Goal: Communication & Community: Connect with others

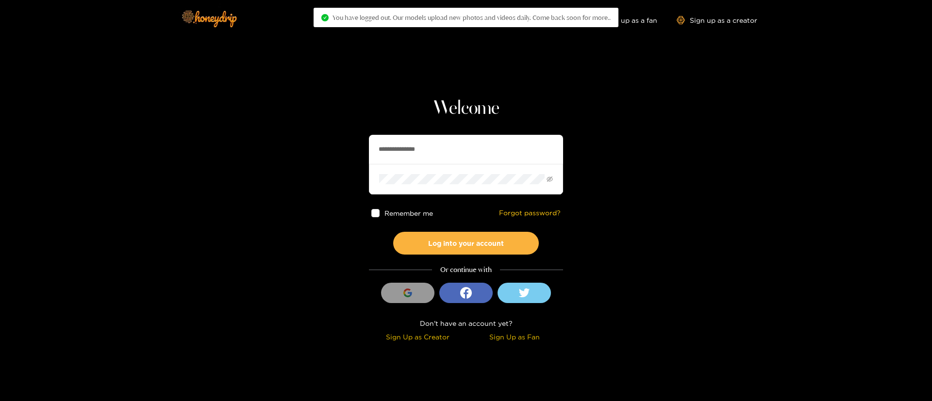
click at [411, 140] on input "**********" at bounding box center [466, 149] width 194 height 29
drag, startPoint x: 0, startPoint y: 0, endPoint x: 411, endPoint y: 140, distance: 434.1
click at [411, 140] on input "**********" at bounding box center [466, 149] width 194 height 29
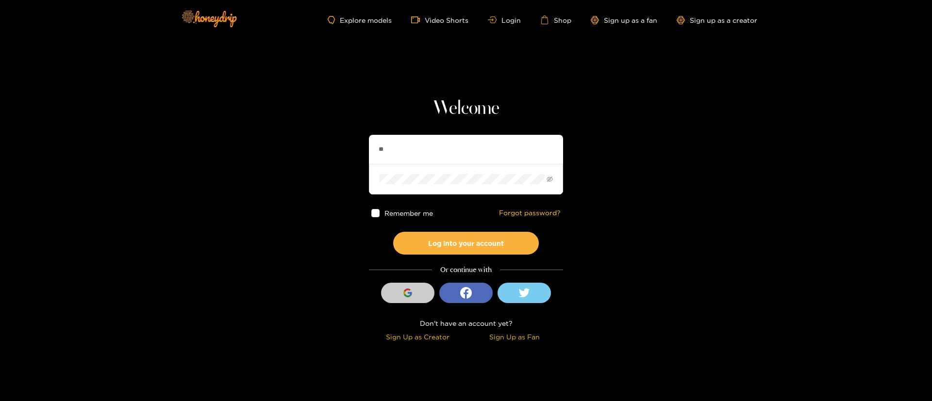
type input "**********"
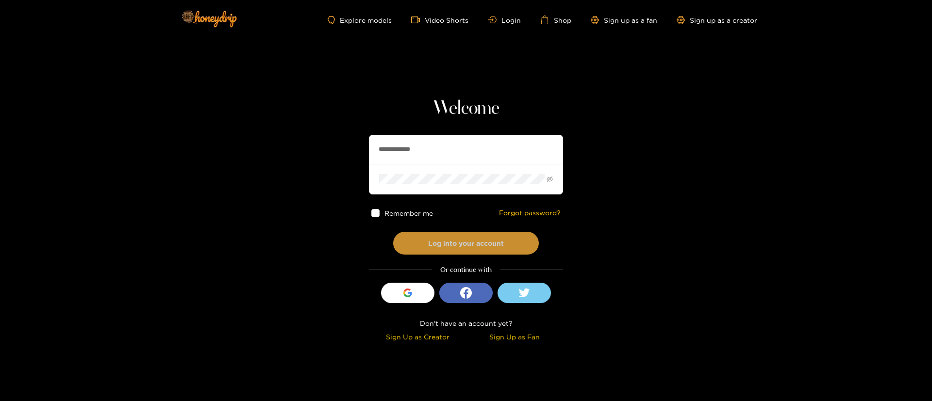
click at [478, 238] on button "Log into your account" at bounding box center [466, 243] width 146 height 23
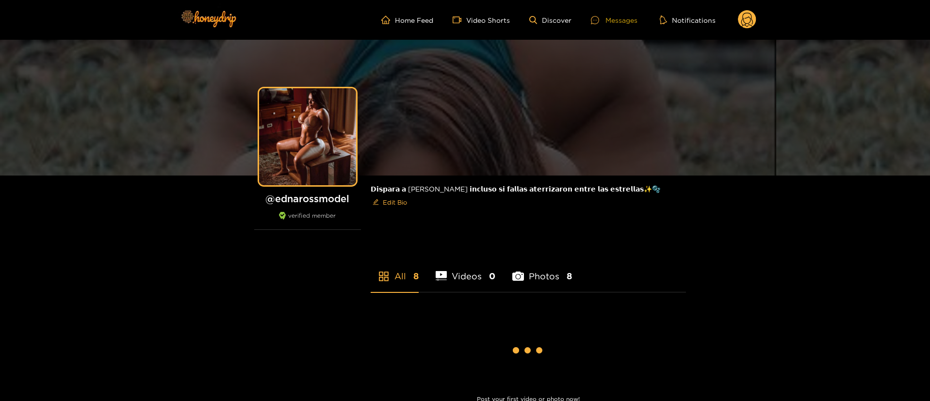
click at [602, 19] on div at bounding box center [598, 20] width 15 height 8
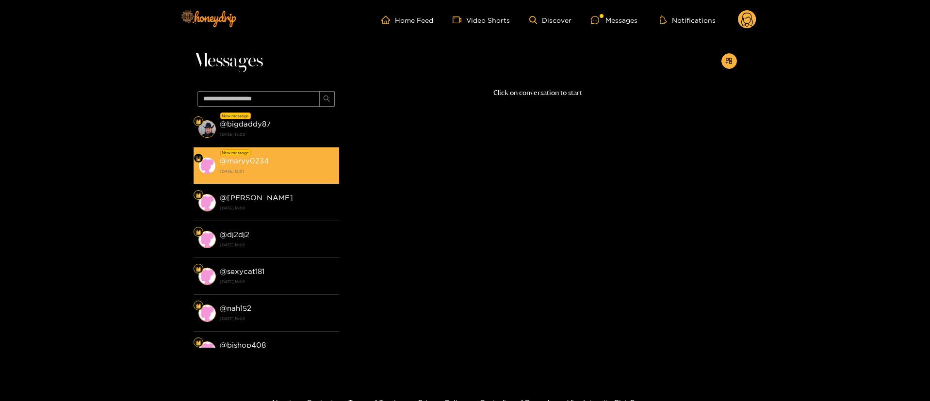
click at [293, 156] on div "@ maryy0234 [DATE] 12:01" at bounding box center [277, 166] width 115 height 22
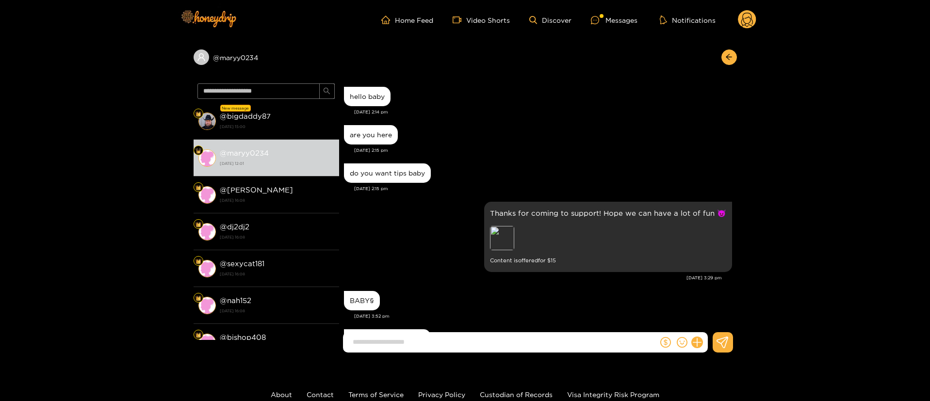
scroll to position [750, 0]
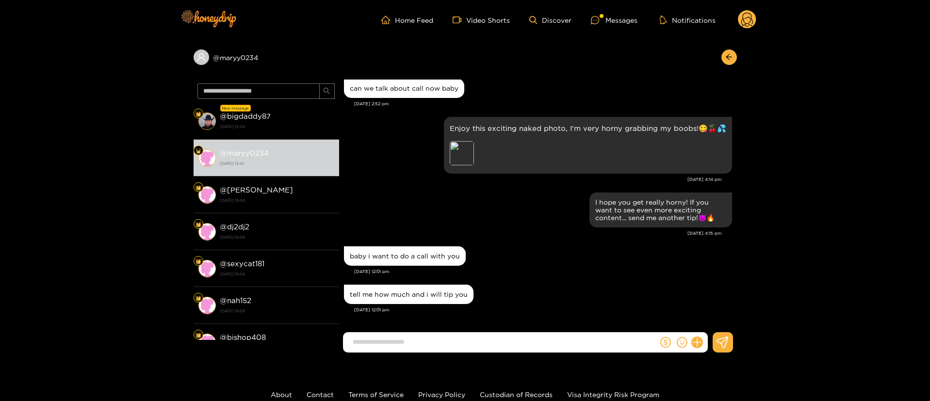
click at [534, 273] on div "[DATE] 12:01 pm" at bounding box center [543, 271] width 378 height 7
click at [540, 241] on div "I hope you get really horny! If you want to see even more exciting content... s…" at bounding box center [538, 217] width 388 height 54
click at [486, 344] on input at bounding box center [503, 342] width 310 height 16
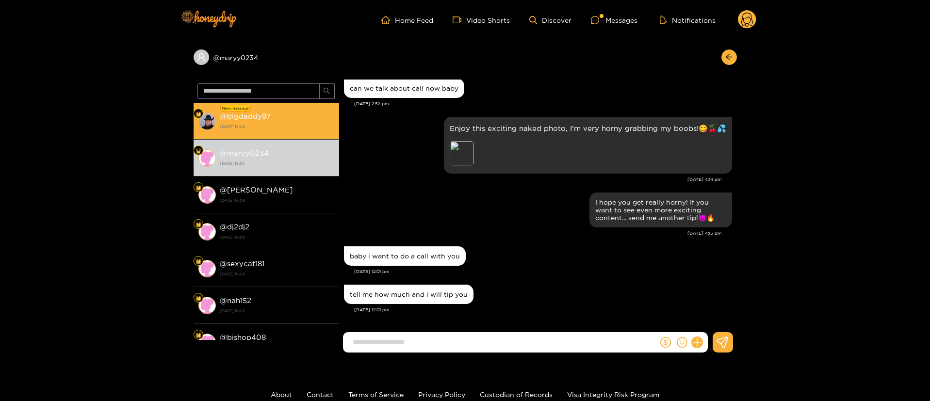
click at [280, 129] on strong "[DATE] 15:00" at bounding box center [277, 126] width 115 height 9
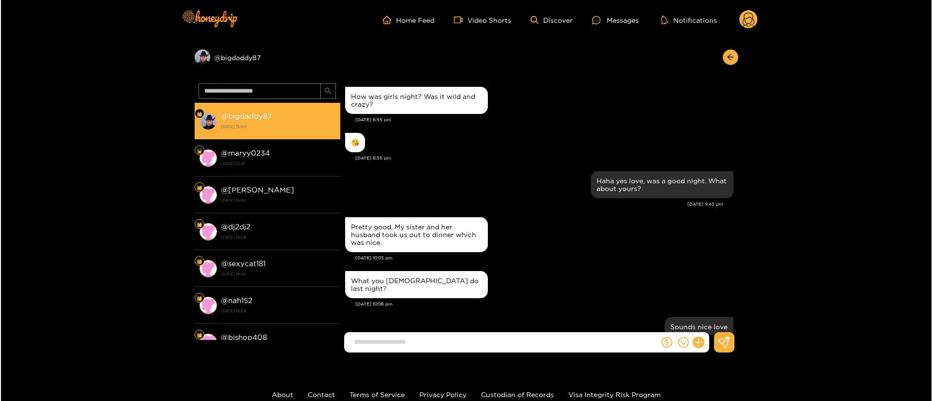
scroll to position [848, 0]
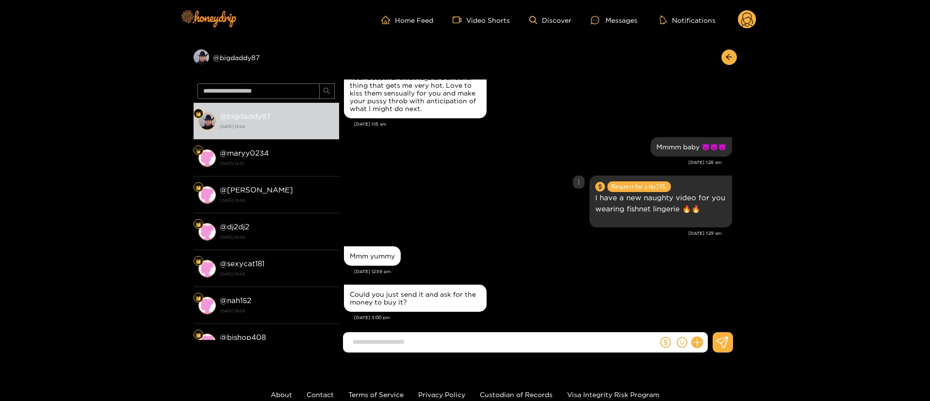
click at [429, 173] on div "Request for a tip 25 $. I have a new naughty video for you wearing fishnet ling…" at bounding box center [538, 201] width 388 height 57
copy div "@ bigdaddy87"
drag, startPoint x: 275, startPoint y: 58, endPoint x: 302, endPoint y: 12, distance: 53.5
click at [202, 65] on div "Preview @ bigdaddy87" at bounding box center [465, 60] width 543 height 40
drag, startPoint x: 532, startPoint y: 298, endPoint x: 618, endPoint y: 292, distance: 86.1
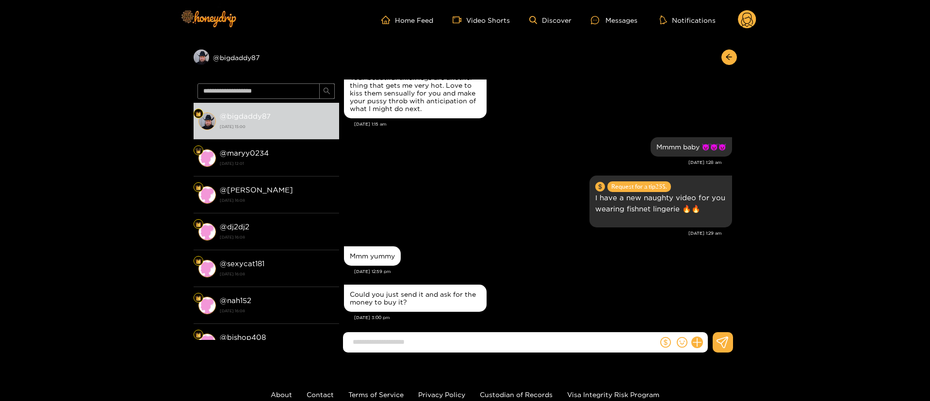
click at [550, 296] on div "Could you just send it and ask for the money to buy it?" at bounding box center [538, 298] width 388 height 32
click at [697, 344] on icon at bounding box center [696, 342] width 9 height 9
click at [713, 321] on icon at bounding box center [715, 319] width 10 height 10
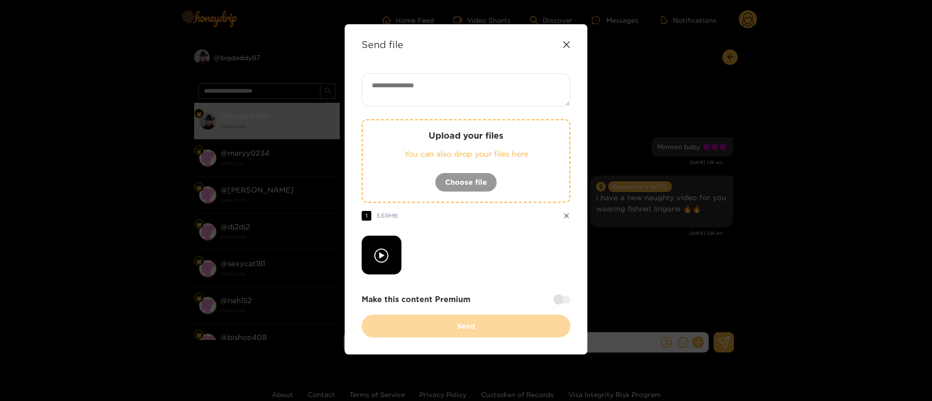
click at [459, 100] on textarea at bounding box center [466, 89] width 209 height 33
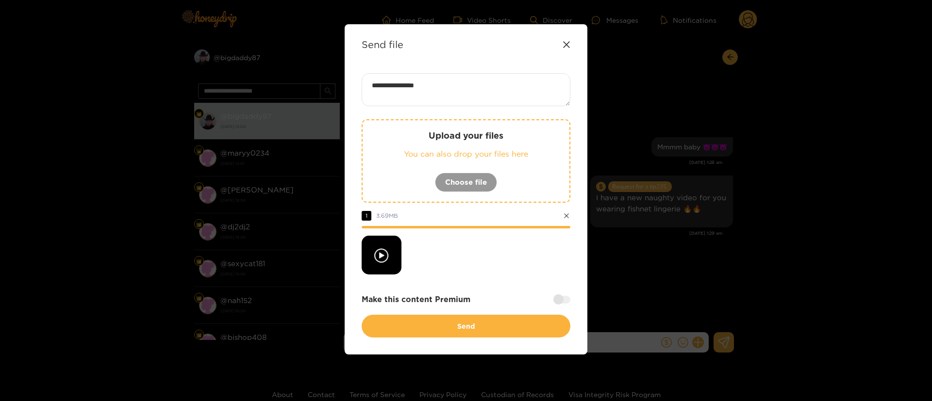
paste textarea "*****"
type textarea "**********"
click at [504, 266] on div at bounding box center [466, 255] width 209 height 39
click at [564, 299] on div at bounding box center [561, 300] width 17 height 8
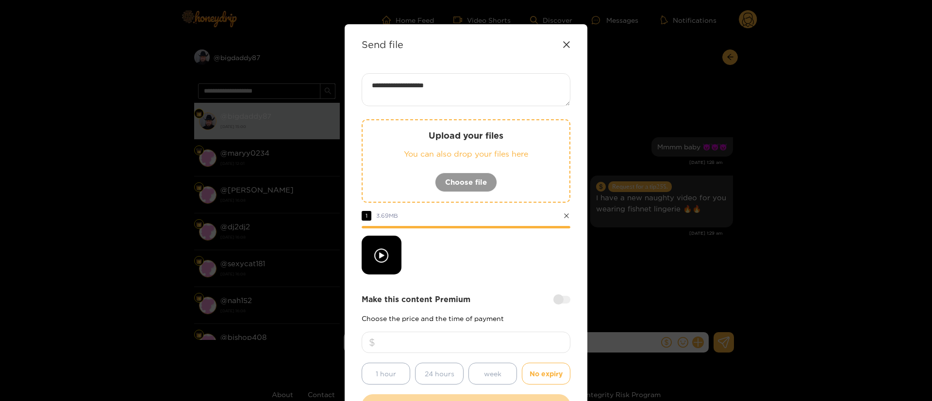
click at [533, 340] on input "number" at bounding box center [466, 342] width 209 height 21
type input "**"
click at [512, 263] on div at bounding box center [466, 255] width 209 height 39
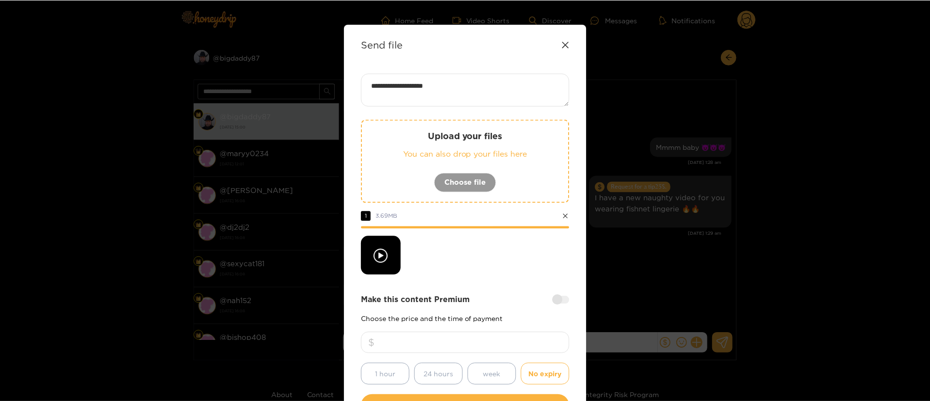
scroll to position [72, 0]
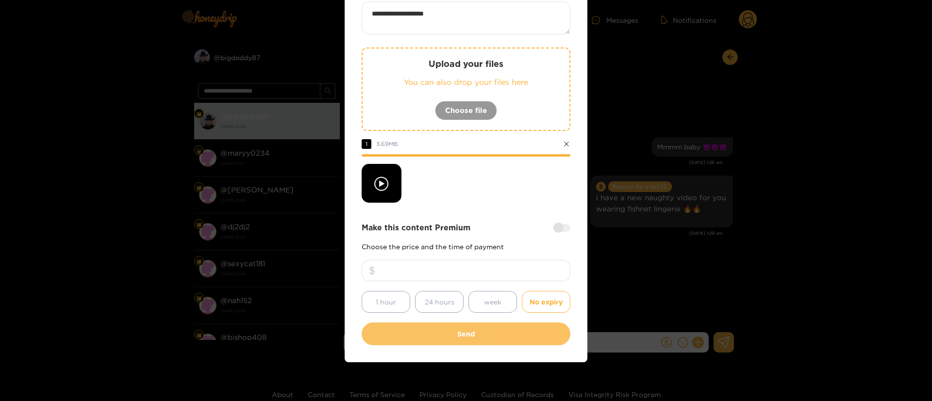
click at [477, 335] on button "Send" at bounding box center [466, 334] width 209 height 23
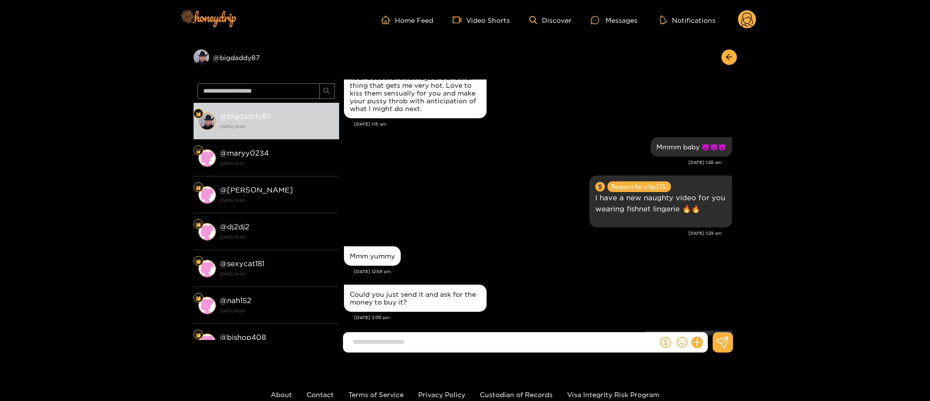
scroll to position [955, 0]
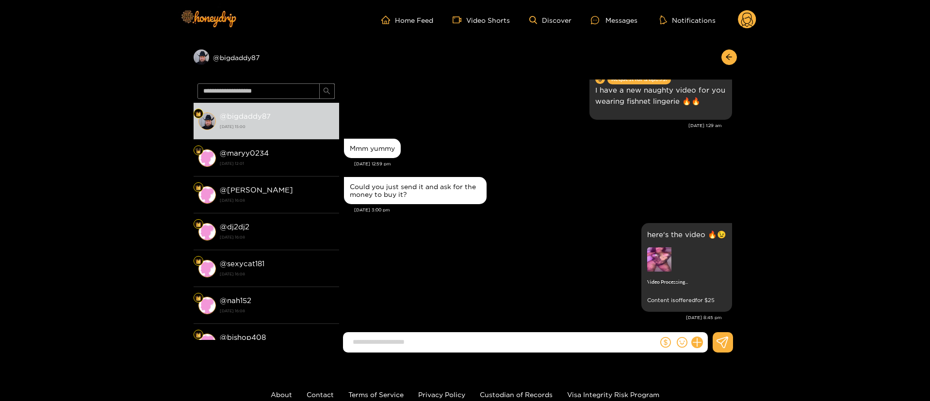
click at [745, 24] on circle at bounding box center [747, 19] width 18 height 18
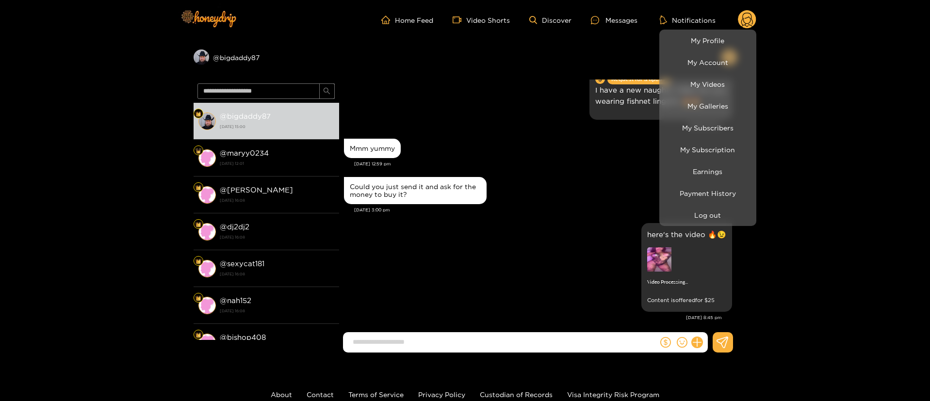
click at [713, 224] on li "Log out" at bounding box center [707, 215] width 97 height 22
click at [728, 215] on button "Log out" at bounding box center [708, 215] width 92 height 17
